Goal: Find specific page/section: Find specific page/section

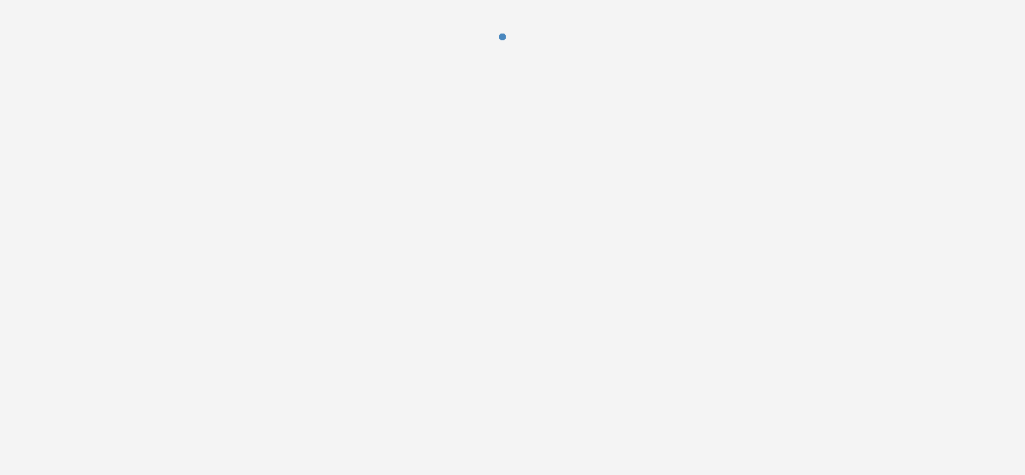
click at [847, 88] on div at bounding box center [512, 47] width 1025 height 94
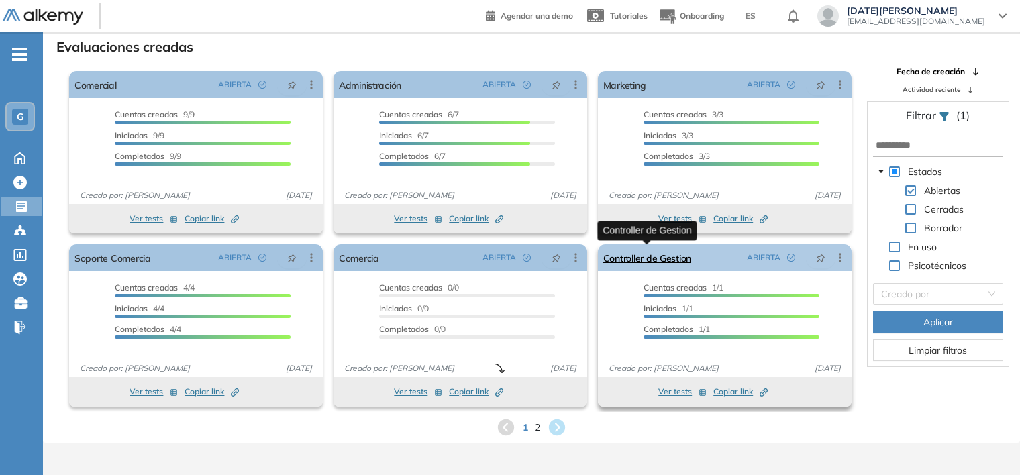
scroll to position [32, 0]
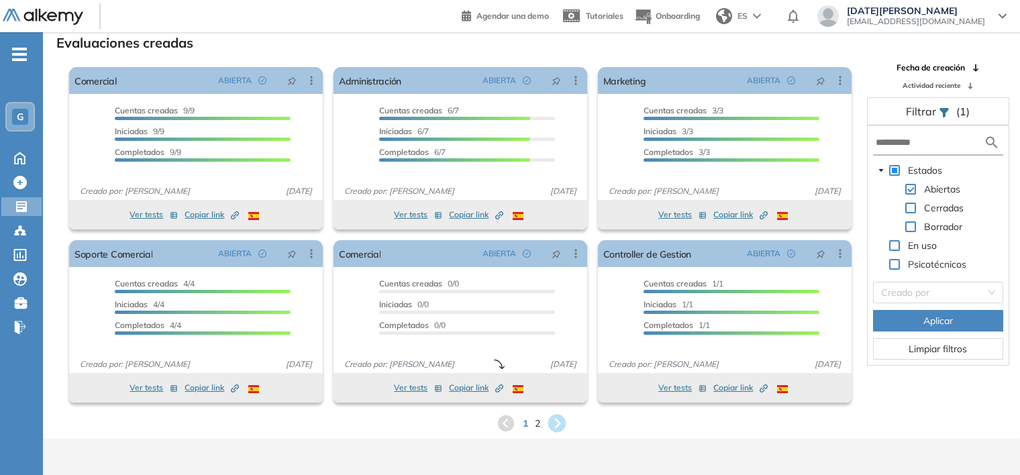
click at [558, 423] on icon at bounding box center [557, 424] width 22 height 22
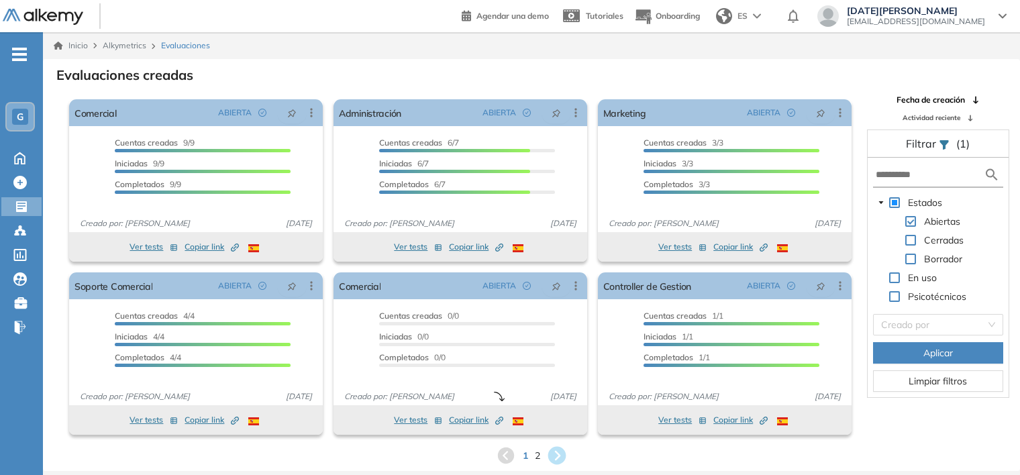
click at [557, 454] on icon at bounding box center [557, 456] width 22 height 22
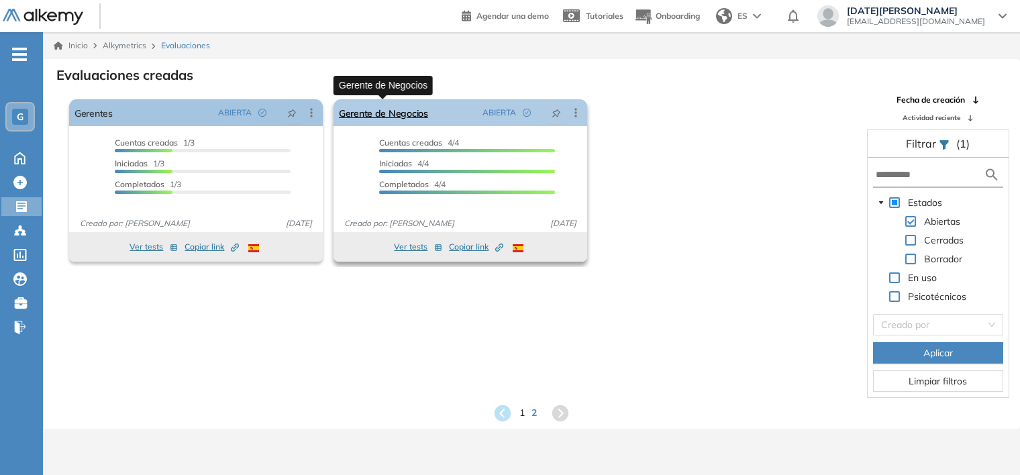
click at [425, 113] on link "Gerente de Negocios" at bounding box center [383, 112] width 89 height 27
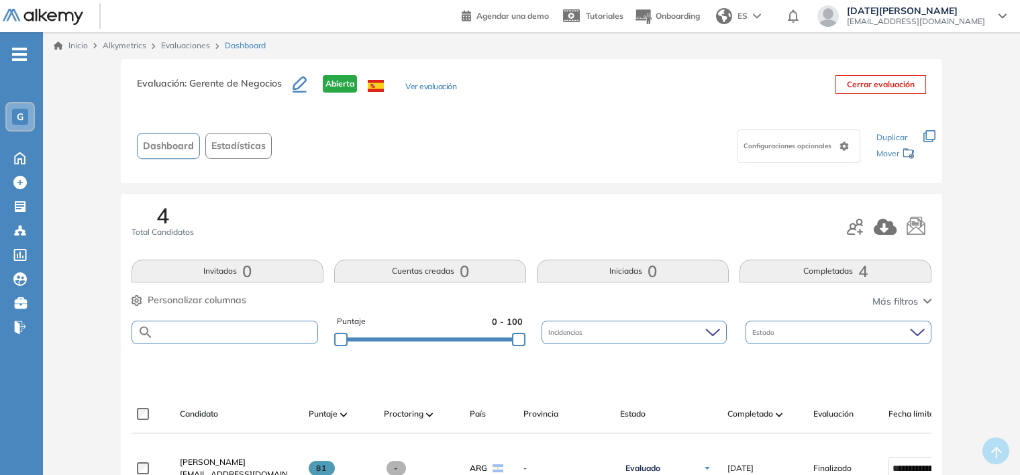
click at [231, 327] on input "text" at bounding box center [236, 332] width 164 height 10
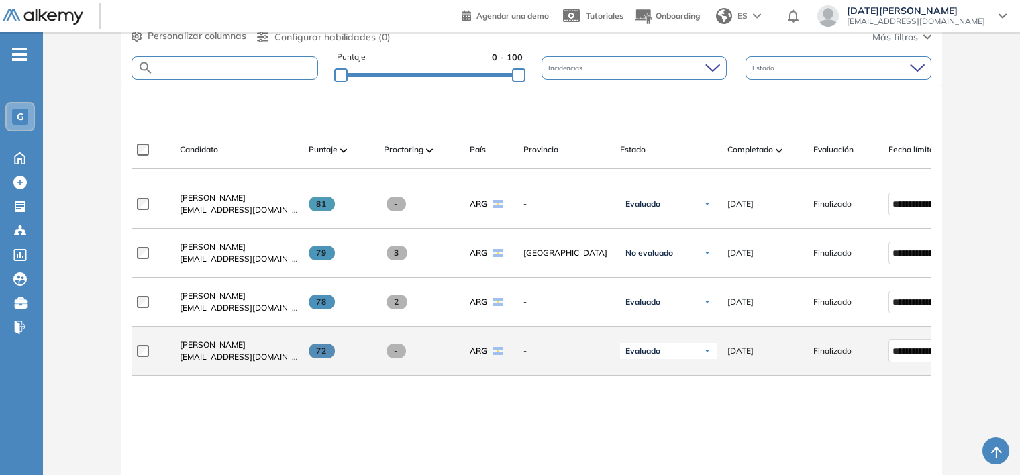
scroll to position [268, 0]
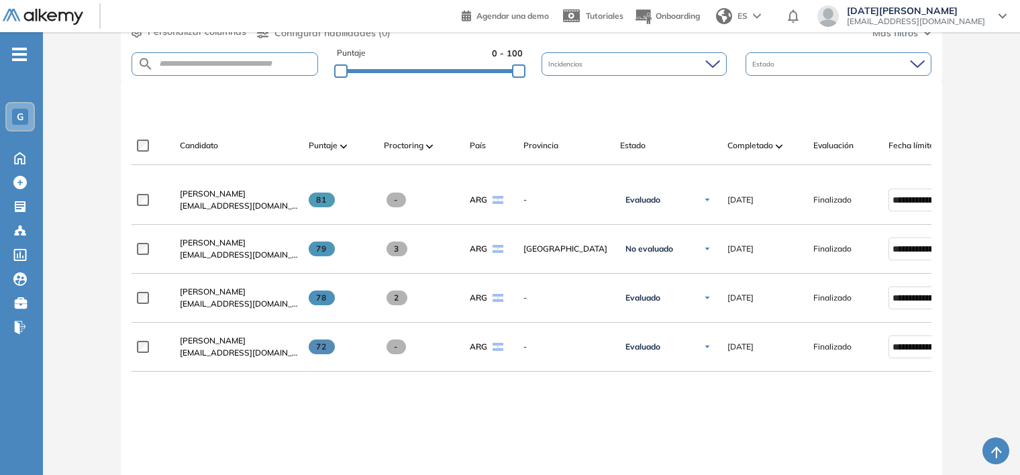
click at [833, 433] on div "**********" at bounding box center [532, 386] width 800 height 421
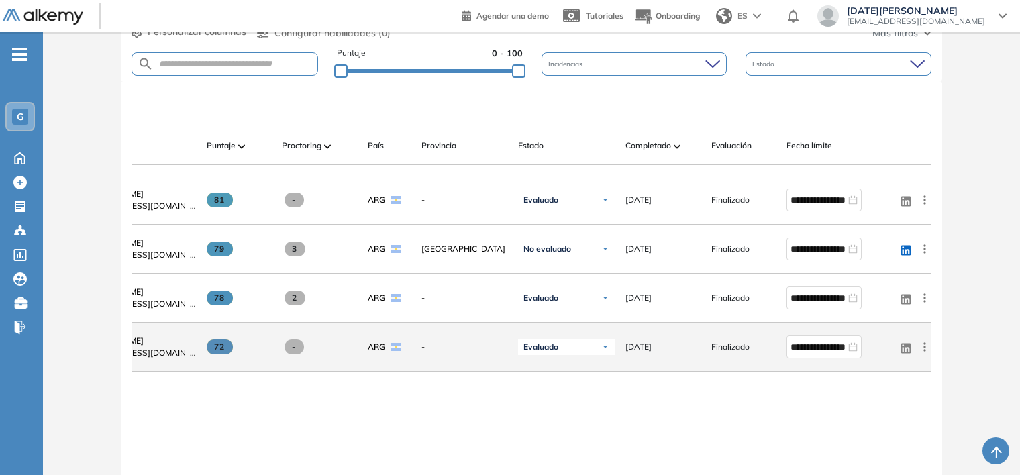
click at [928, 351] on icon at bounding box center [924, 346] width 13 height 13
click at [856, 378] on span "Ver perfil" at bounding box center [876, 372] width 42 height 12
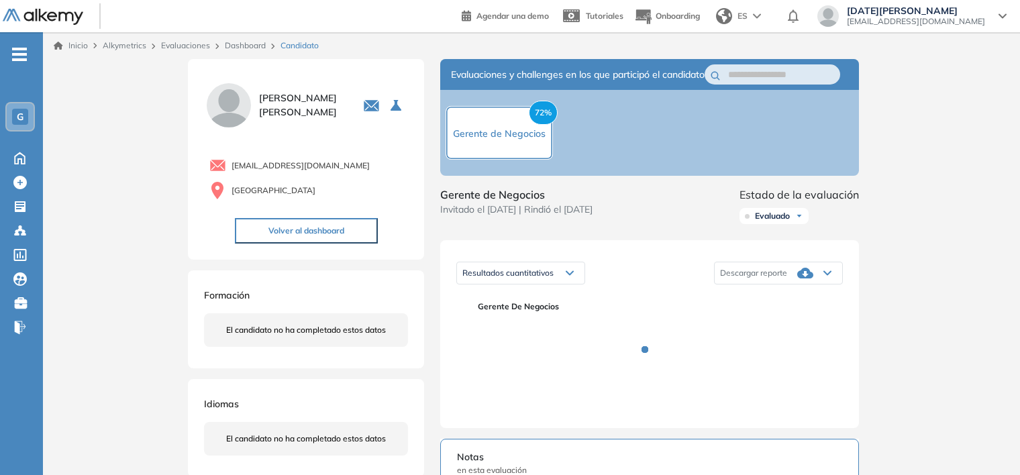
scroll to position [67, 0]
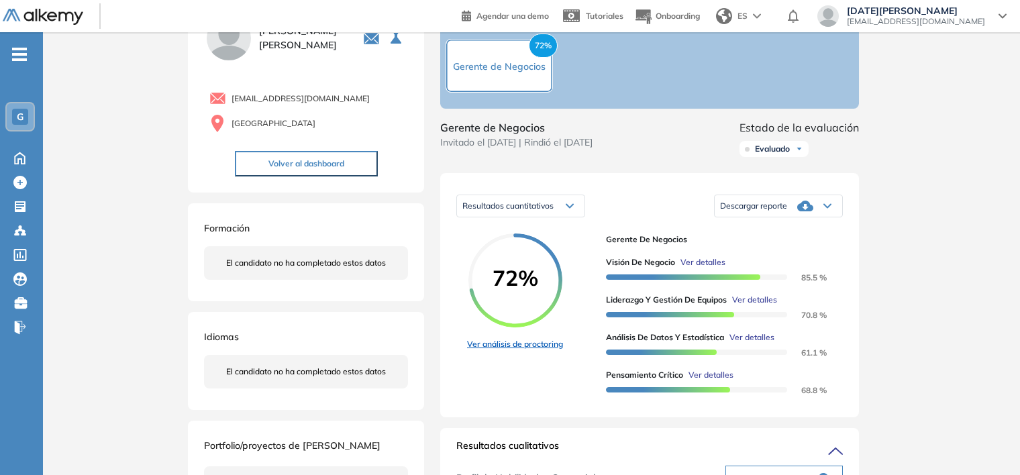
click at [516, 350] on link "Ver análisis de proctoring" at bounding box center [515, 344] width 96 height 12
